Goal: Task Accomplishment & Management: Manage account settings

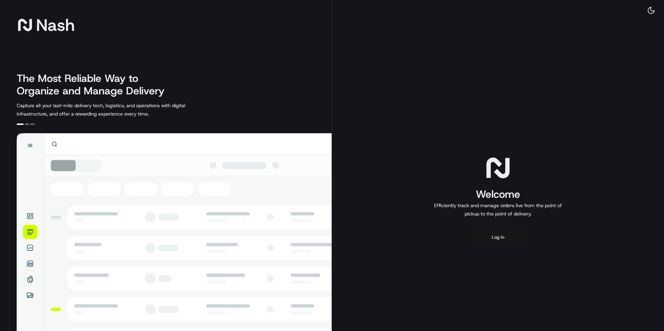
click at [492, 241] on button "Log in" at bounding box center [498, 237] width 56 height 17
